Goal: Information Seeking & Learning: Learn about a topic

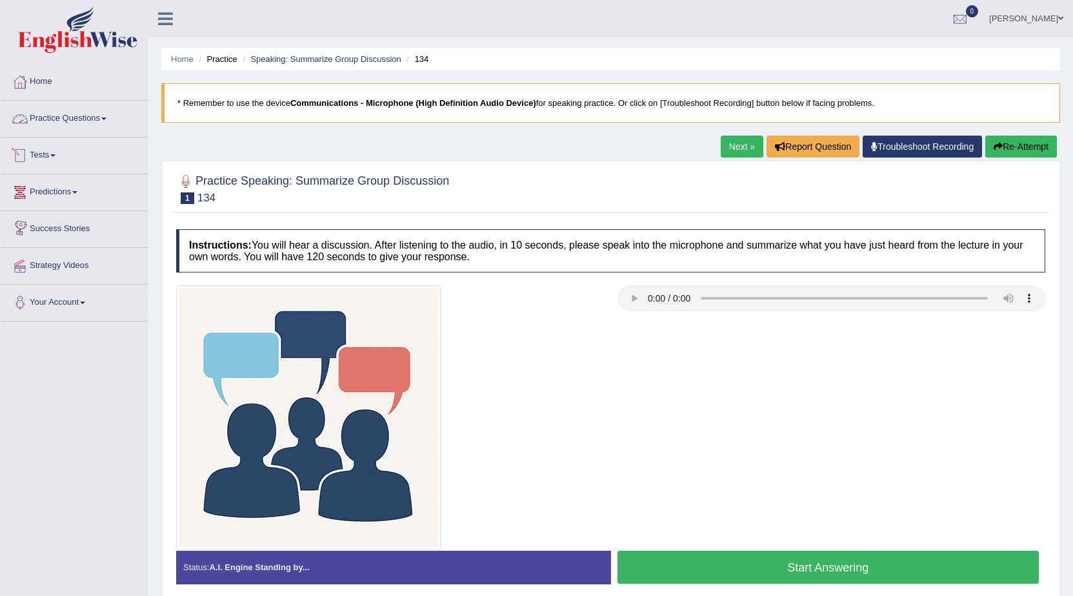
click at [60, 112] on link "Practice Questions" at bounding box center [74, 117] width 147 height 32
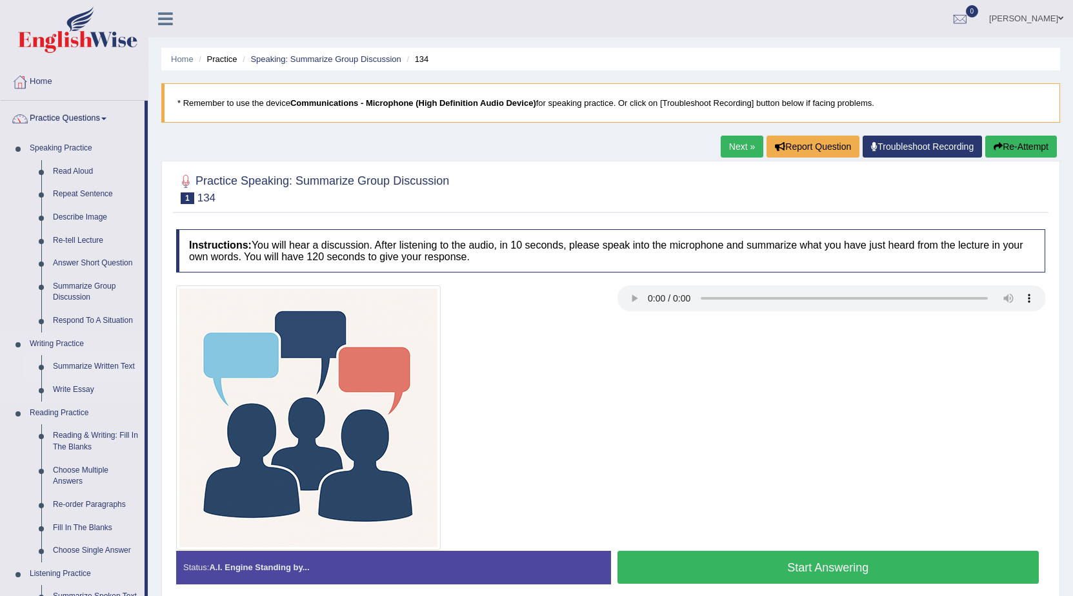
click at [43, 367] on li "Summarize Written Text" at bounding box center [84, 366] width 121 height 23
click at [50, 360] on link "Summarize Written Text" at bounding box center [95, 366] width 97 height 23
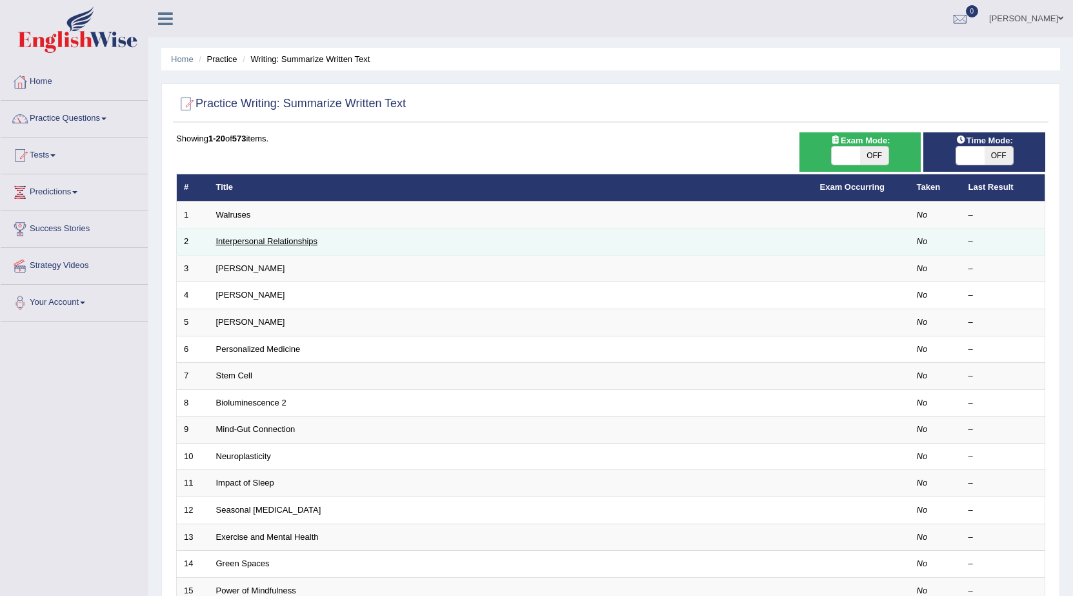
click at [283, 243] on link "Interpersonal Relationships" at bounding box center [267, 241] width 102 height 10
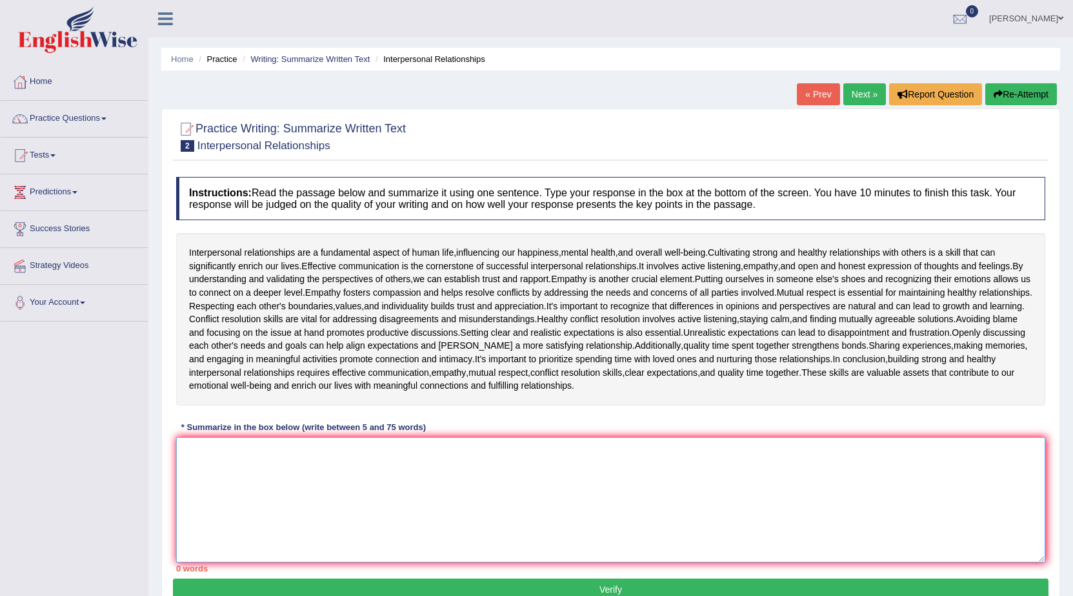
click at [220, 462] on textarea at bounding box center [610, 499] width 869 height 125
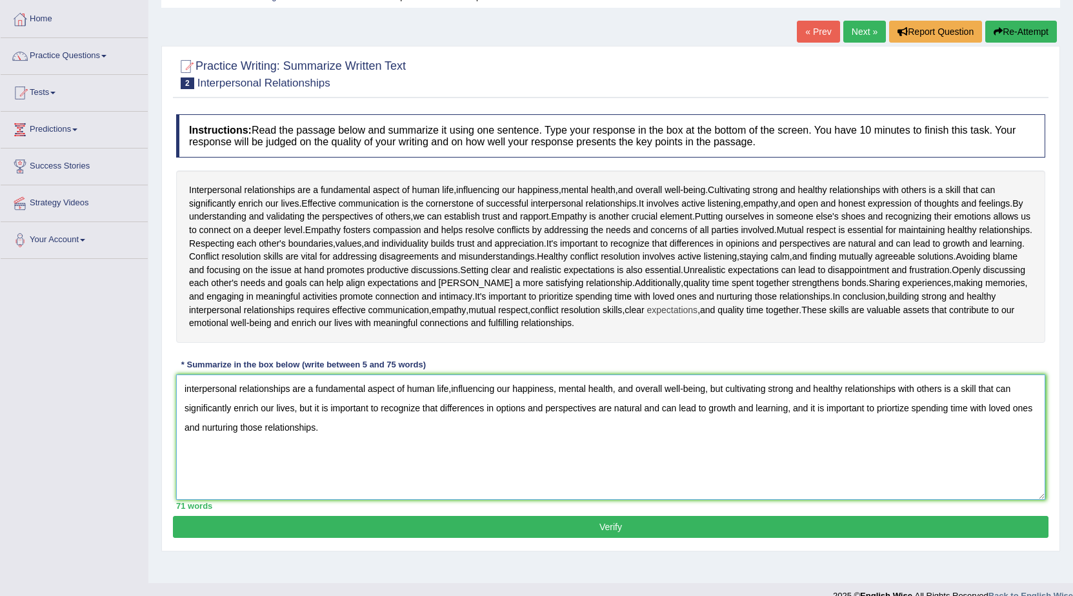
scroll to position [82, 0]
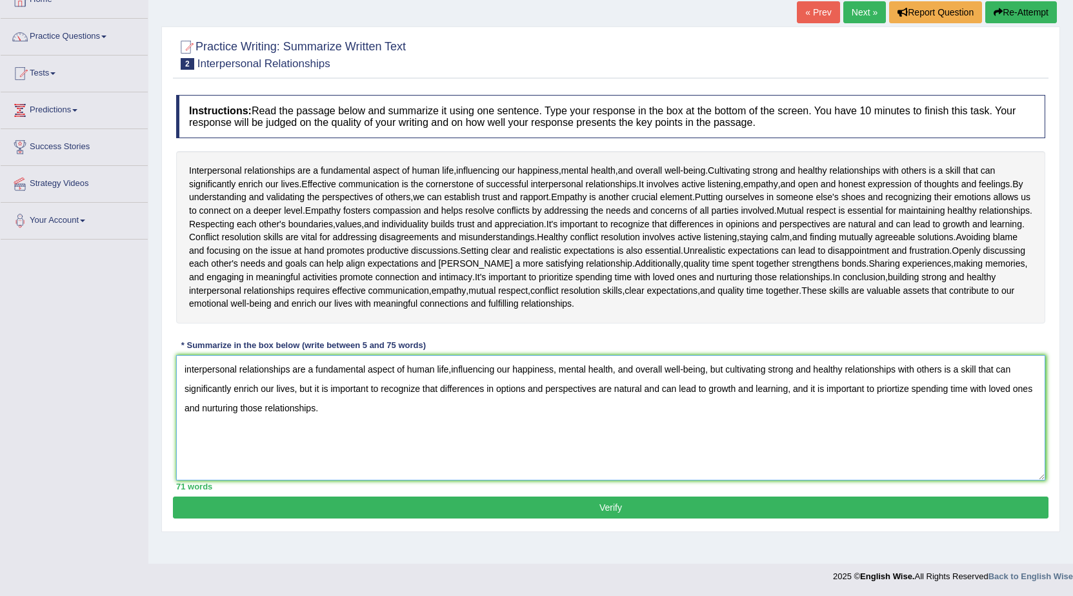
type textarea "interpersonal relationships are a fundamental aspect of human life,influencing …"
click at [696, 506] on button "Verify" at bounding box center [611, 507] width 876 height 22
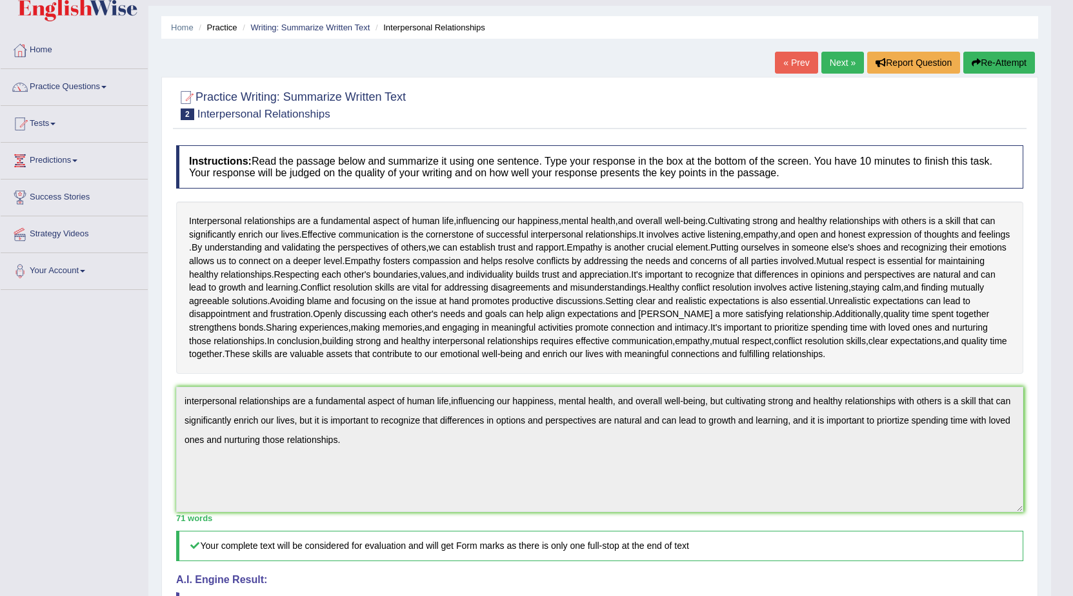
scroll to position [0, 0]
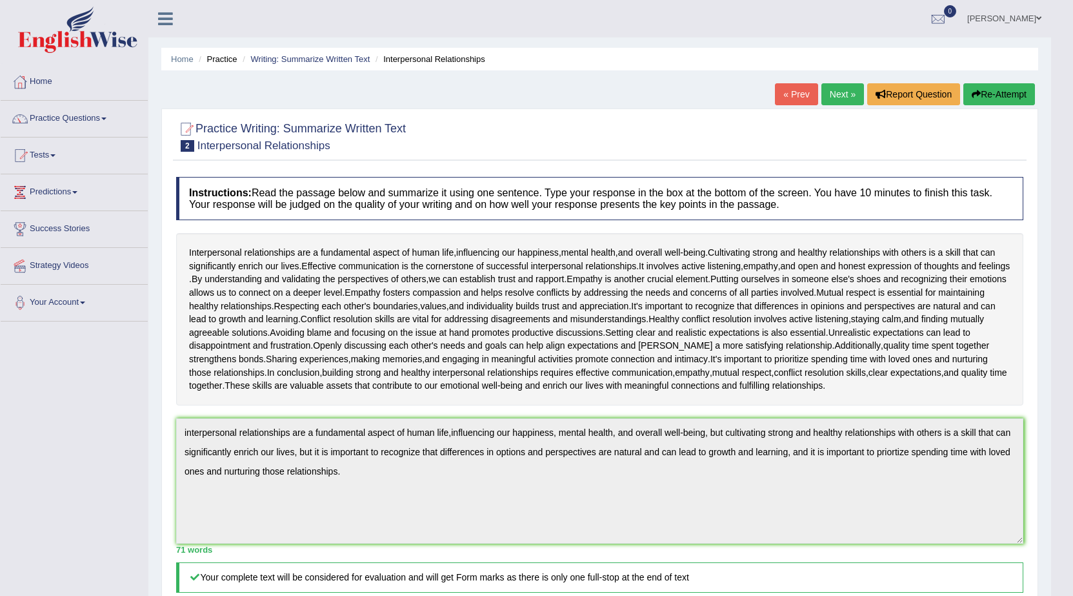
click at [848, 93] on link "Next »" at bounding box center [842, 94] width 43 height 22
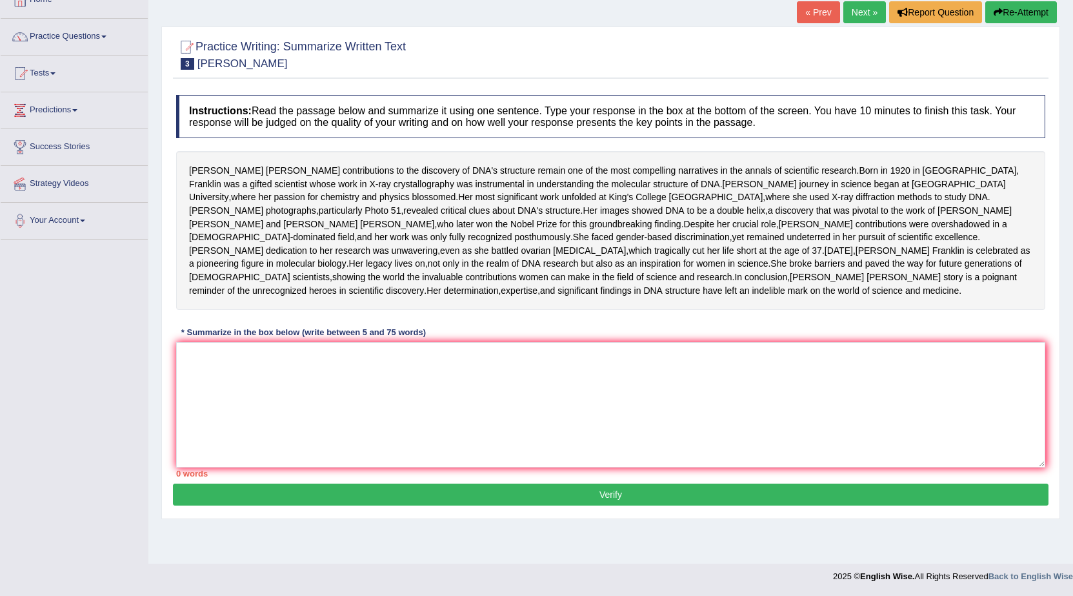
scroll to position [114, 0]
click at [196, 387] on textarea at bounding box center [610, 404] width 869 height 125
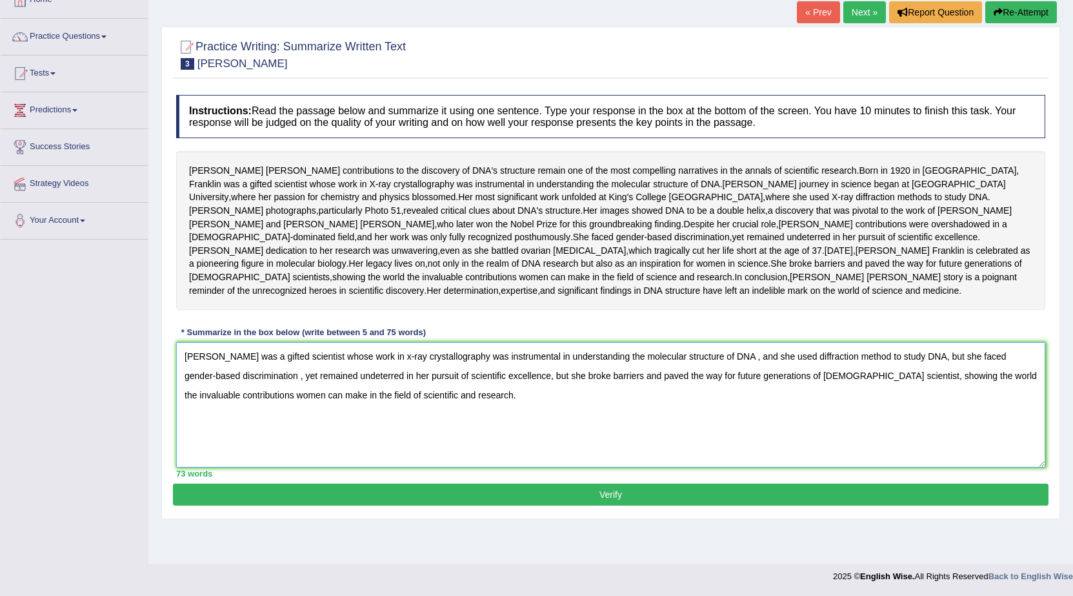
click at [243, 410] on textarea "Franklin was a gifted scientist whose work in x-ray crystallography was instrum…" at bounding box center [610, 404] width 869 height 125
type textarea "Franklin was a gifted scientist whose work in x-ray crystallography was instrum…"
click at [520, 505] on button "Verify" at bounding box center [611, 494] width 876 height 22
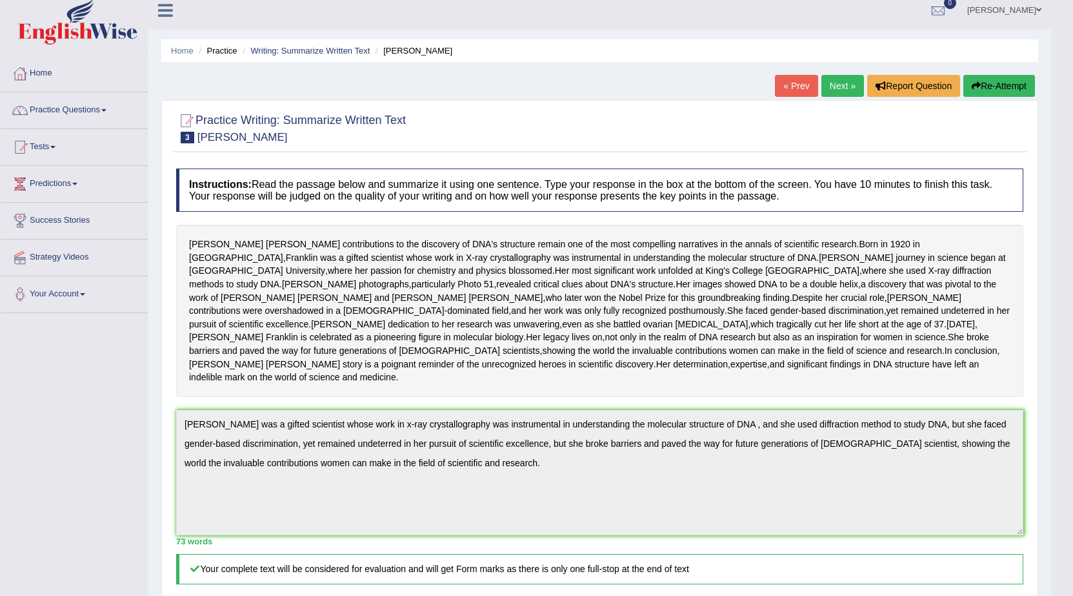
scroll to position [0, 0]
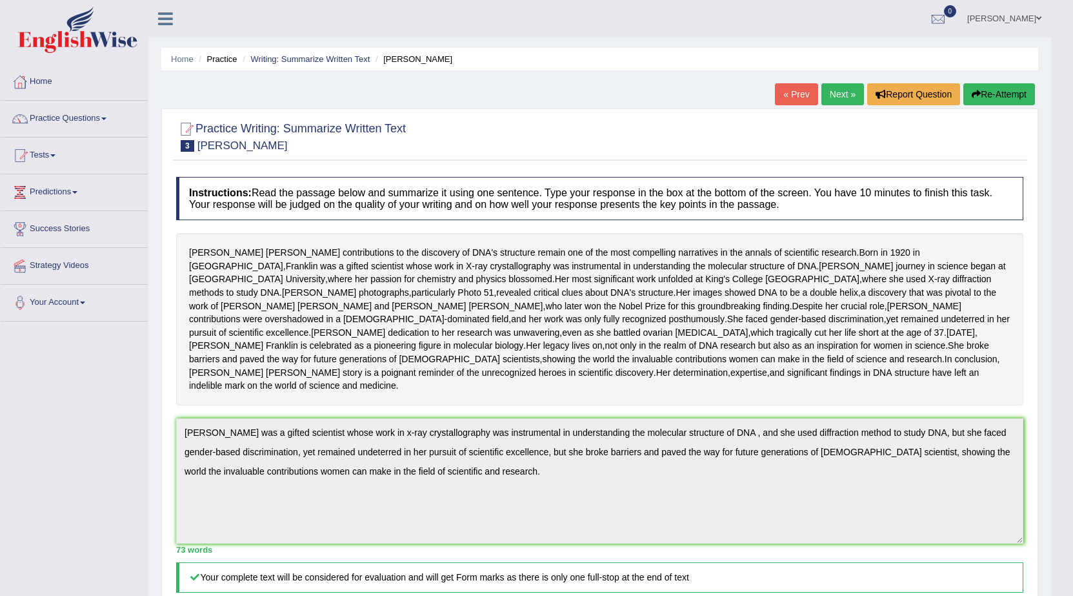
click at [832, 97] on link "Next »" at bounding box center [842, 94] width 43 height 22
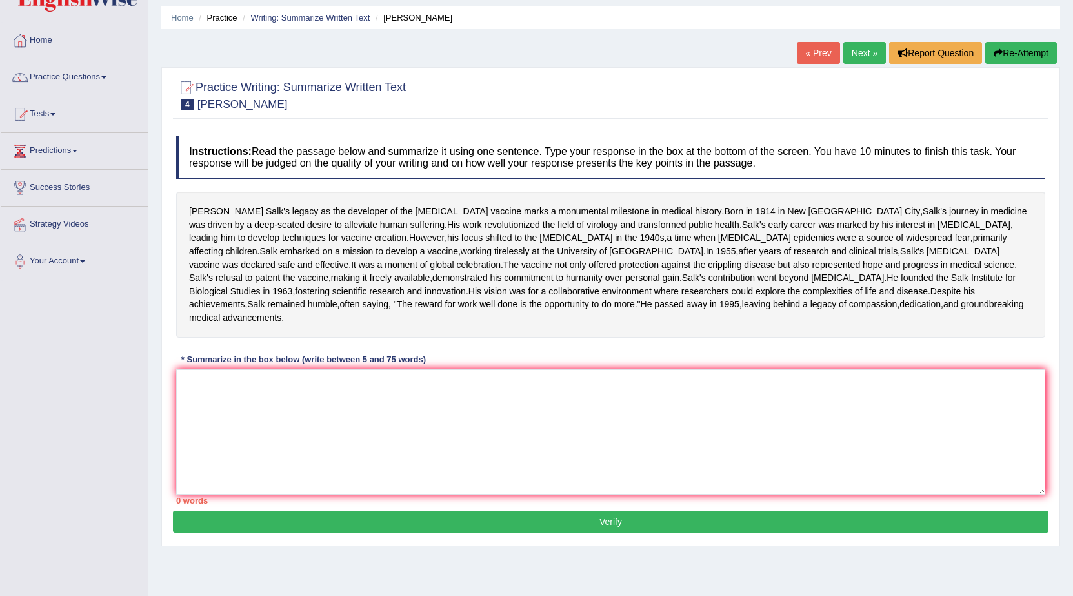
scroll to position [65, 0]
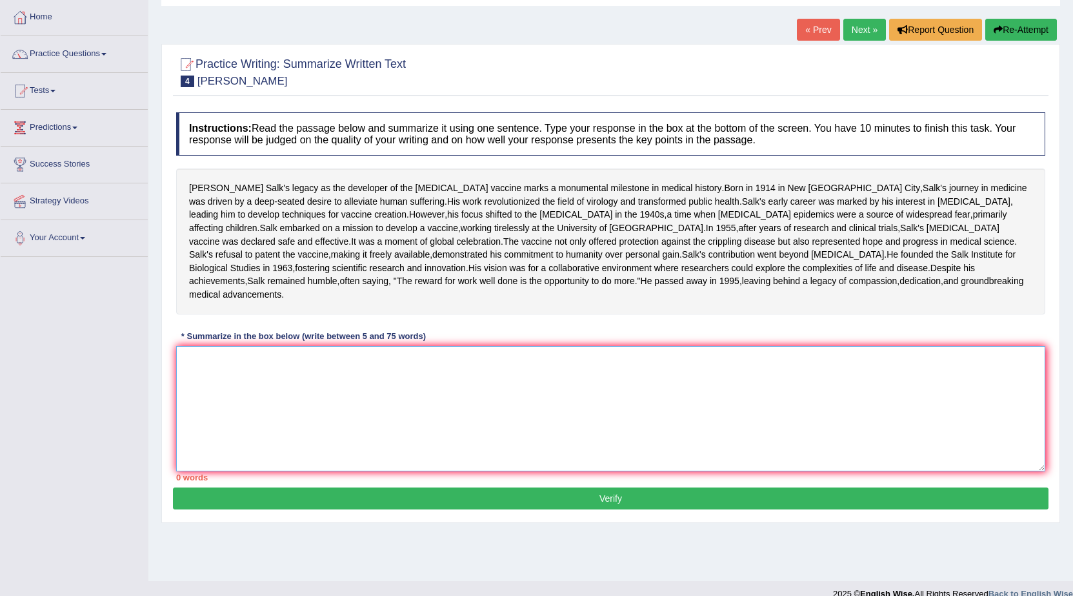
click at [190, 419] on textarea at bounding box center [610, 408] width 869 height 125
click at [99, 48] on link "Practice Questions" at bounding box center [74, 52] width 147 height 32
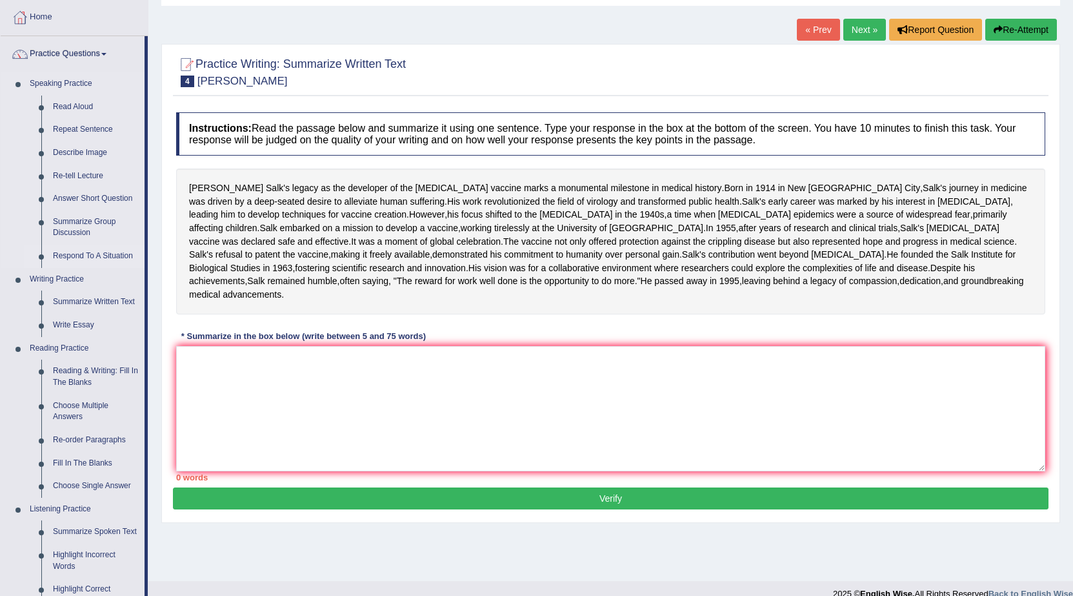
click at [53, 250] on link "Respond To A Situation" at bounding box center [95, 256] width 97 height 23
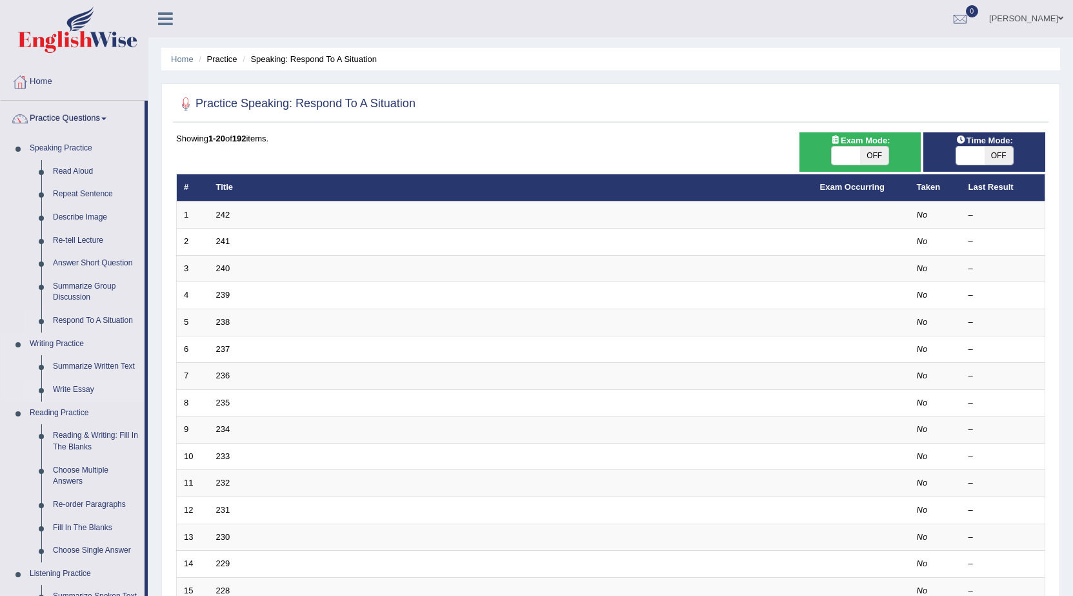
click at [48, 396] on li "Write Essay" at bounding box center [84, 389] width 121 height 23
click at [61, 383] on link "Write Essay" at bounding box center [95, 389] width 97 height 23
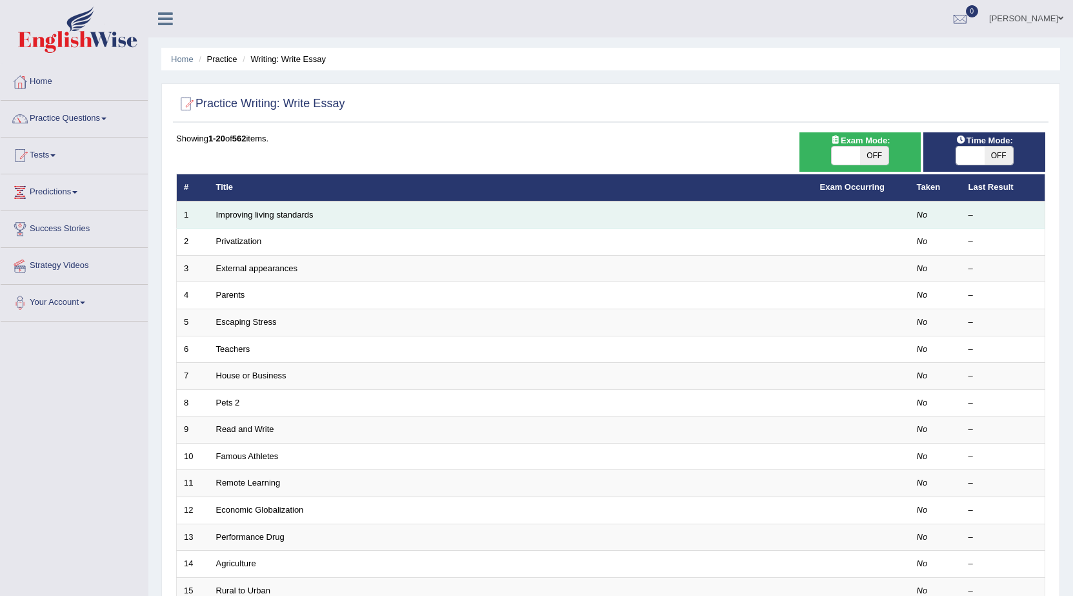
click at [446, 210] on td "Improving living standards" at bounding box center [511, 214] width 604 height 27
click at [278, 210] on link "Improving living standards" at bounding box center [264, 215] width 97 height 10
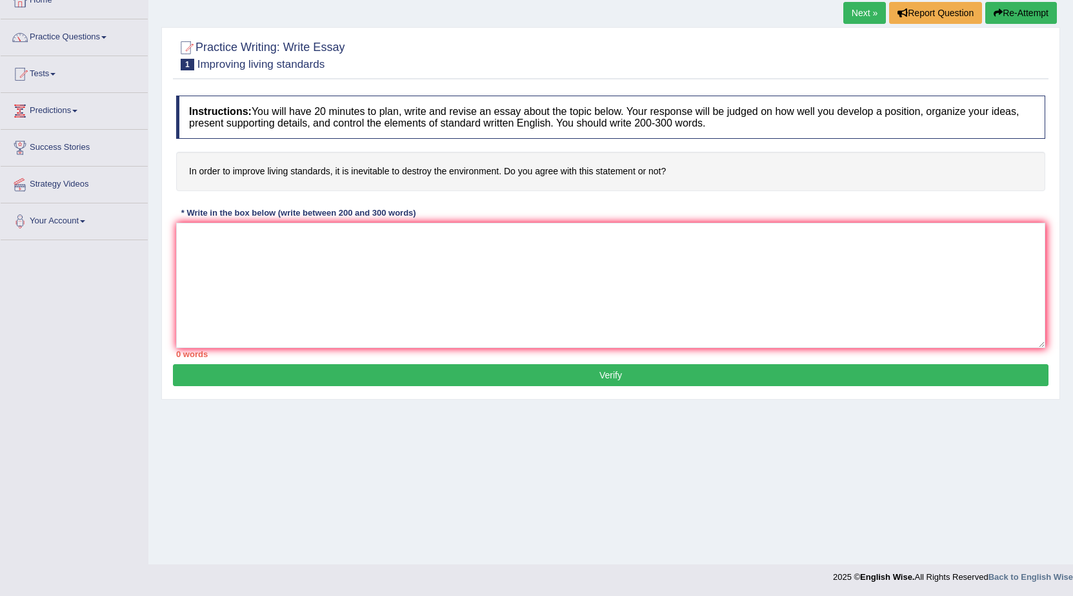
scroll to position [82, 0]
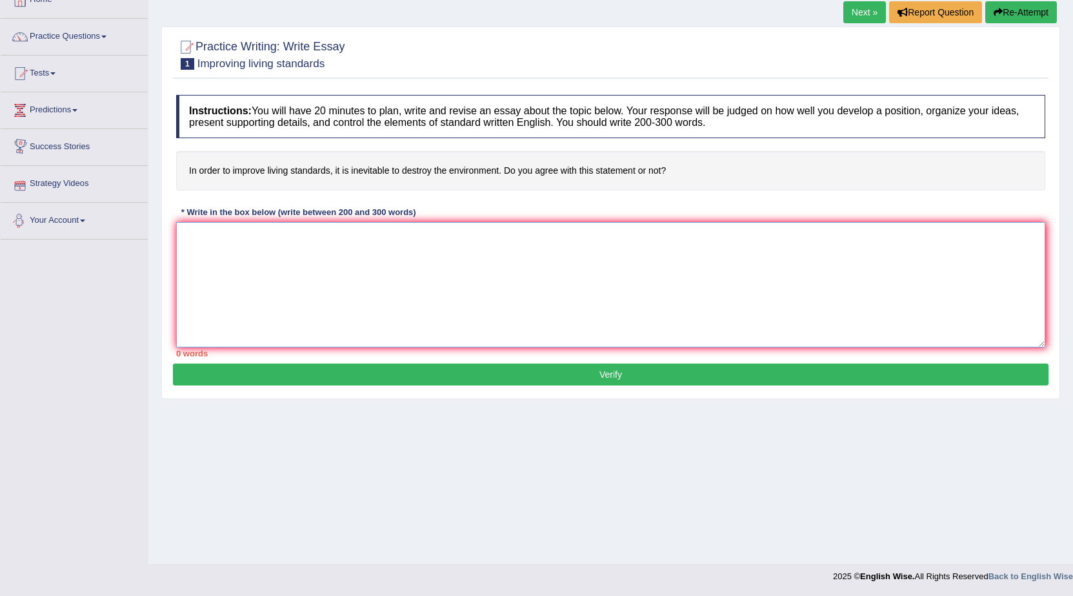
click at [231, 255] on textarea at bounding box center [610, 284] width 869 height 125
type textarea "t"
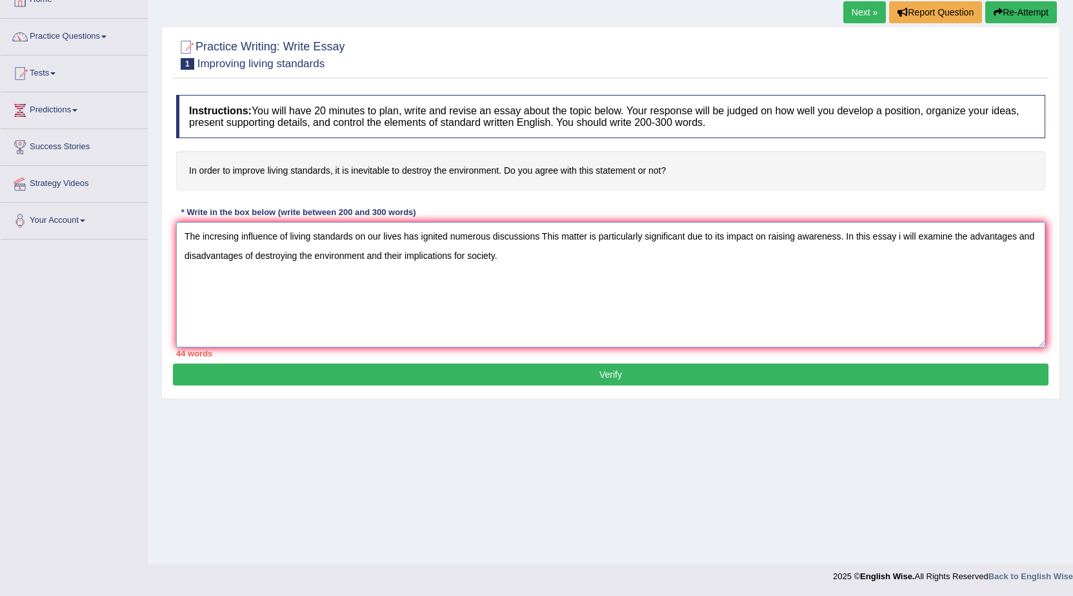
click at [538, 238] on textarea "The incresing influence of living standards on our lives has ignited numerous d…" at bounding box center [610, 284] width 869 height 125
click at [532, 257] on textarea "The incresing influence of living standards on our lives has ignited numerous d…" at bounding box center [610, 284] width 869 height 125
click at [380, 255] on textarea "The incresing influence of living standards on our lives has ignited numerous d…" at bounding box center [610, 284] width 869 height 125
click at [385, 254] on textarea "The incresing influence of living standards on our lives has ignited numerous d…" at bounding box center [610, 284] width 869 height 125
click at [509, 254] on textarea "The incresing influence of living standards on our lives has ignited numerous d…" at bounding box center [610, 284] width 869 height 125
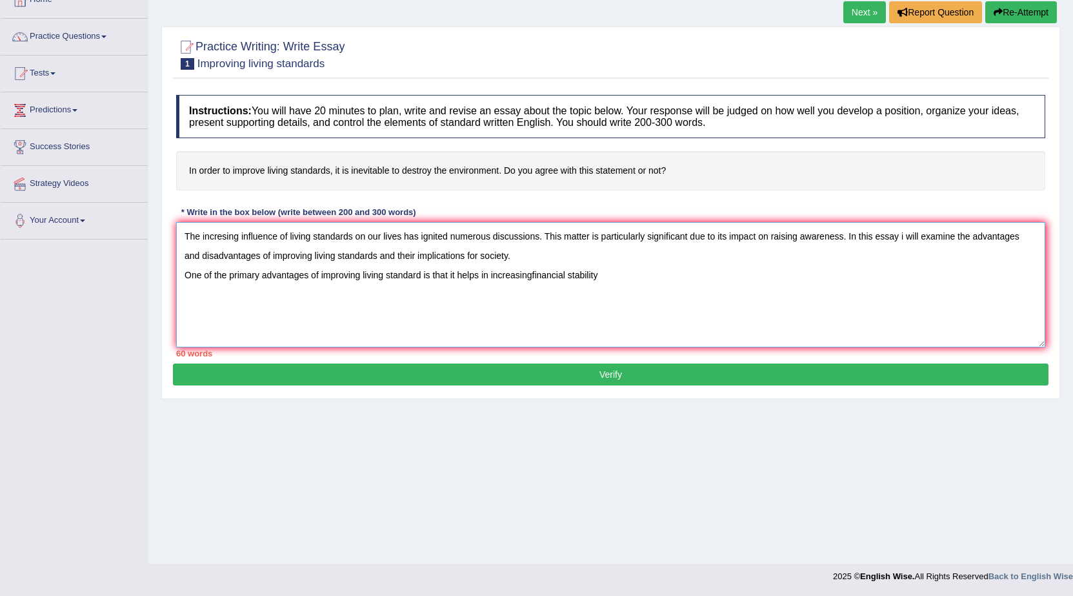
click at [530, 276] on textarea "The incresing influence of living standards on our lives has ignited numerous d…" at bounding box center [610, 284] width 869 height 125
click at [532, 276] on textarea "The incresing influence of living standards on our lives has ignited numerous d…" at bounding box center [610, 284] width 869 height 125
click at [600, 272] on textarea "The incresing influence of living standards on our lives has ignited numerous d…" at bounding box center [610, 284] width 869 height 125
type textarea "The incresing influence of living standards on our lives has ignited numerous d…"
